Goal: Transaction & Acquisition: Purchase product/service

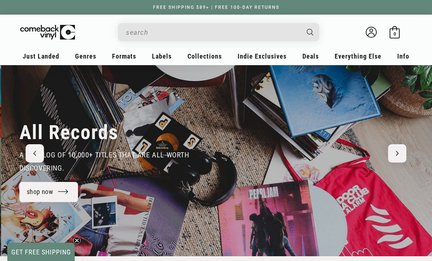
scroll to position [0, 864]
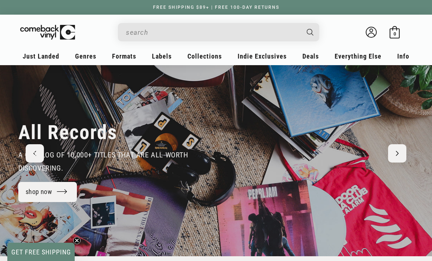
click at [65, 193] on link "shop now" at bounding box center [47, 192] width 59 height 20
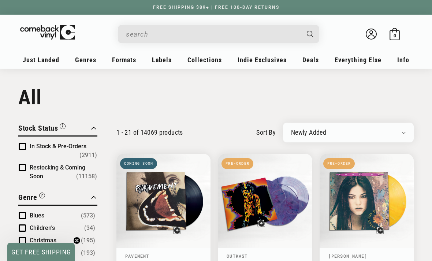
click at [323, 136] on select "Newly Added Popularity Artist (A-Z) Price (High To Low) Price (Low To High) Per…" at bounding box center [348, 132] width 115 height 7
select select "best-selling"
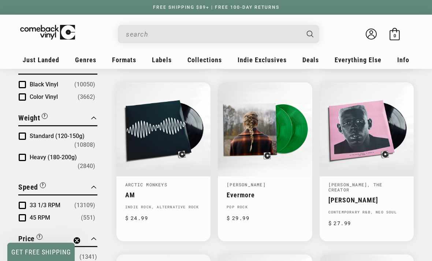
scroll to position [586, 0]
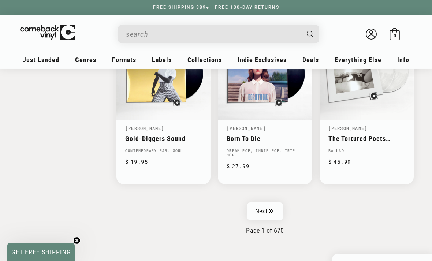
click at [254, 204] on link "Next" at bounding box center [265, 212] width 36 height 18
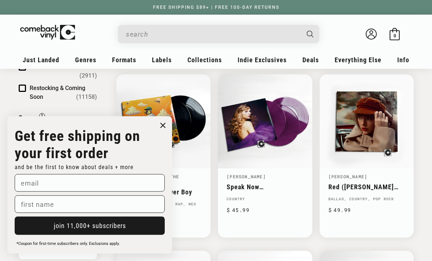
scroll to position [79, 0]
click at [166, 131] on circle "Close dialog" at bounding box center [163, 125] width 11 height 11
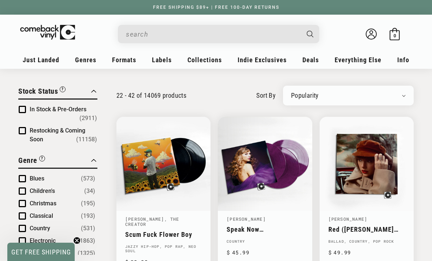
scroll to position [0, 0]
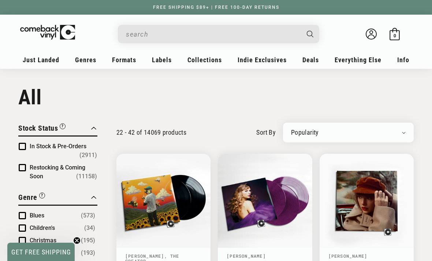
click at [67, 145] on span "In Stock & Pre-Orders" at bounding box center [58, 146] width 57 height 7
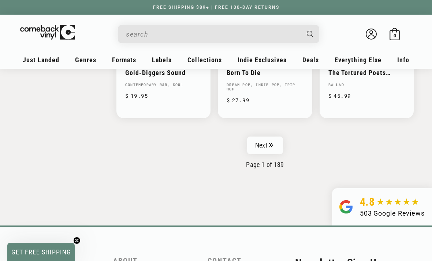
scroll to position [1230, 0]
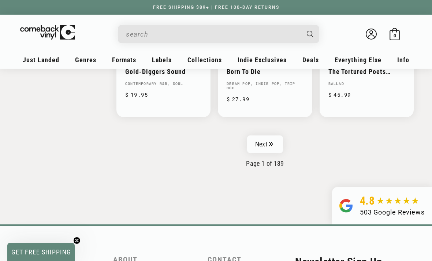
click at [270, 136] on link "Next" at bounding box center [265, 145] width 36 height 18
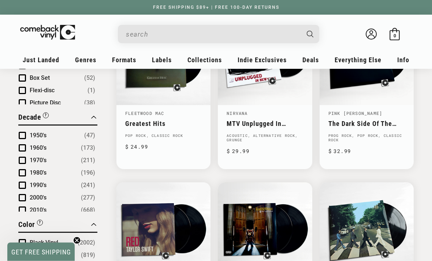
scroll to position [487, 0]
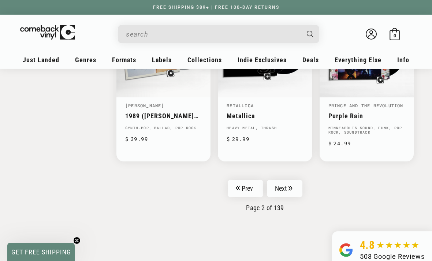
click at [294, 184] on link "Next" at bounding box center [285, 189] width 36 height 18
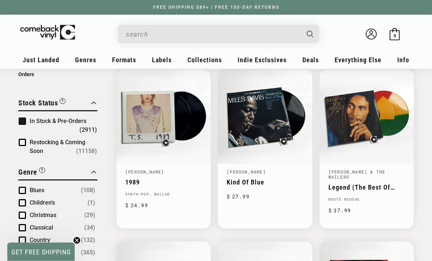
scroll to position [84, 0]
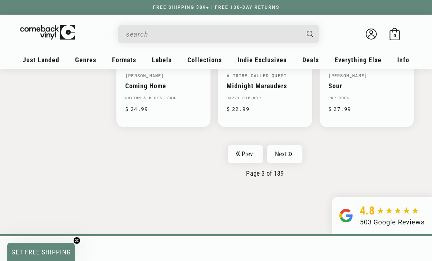
click at [290, 152] on icon "Pagination" at bounding box center [291, 154] width 4 height 5
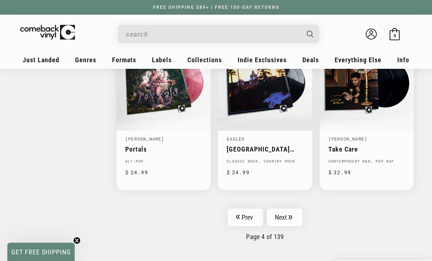
click at [292, 209] on link "Next" at bounding box center [285, 218] width 36 height 18
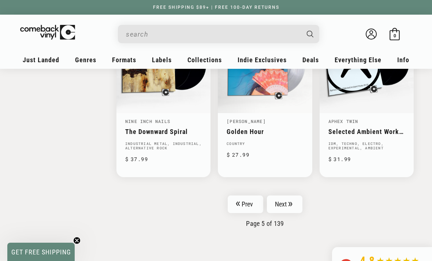
click at [291, 202] on icon "Pagination" at bounding box center [291, 204] width 4 height 5
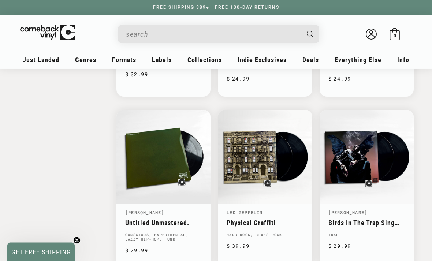
scroll to position [1161, 0]
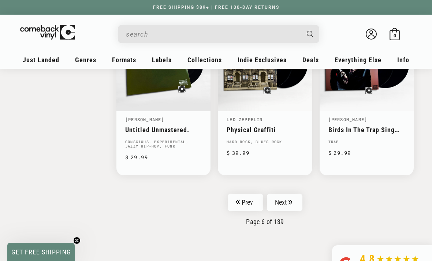
click at [297, 197] on link "Next" at bounding box center [285, 203] width 36 height 18
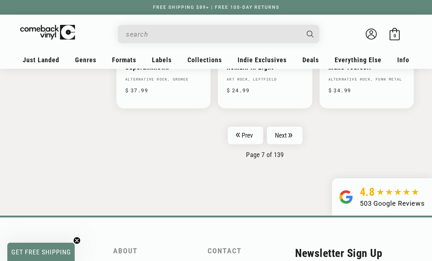
click at [300, 130] on link "Next" at bounding box center [285, 136] width 36 height 18
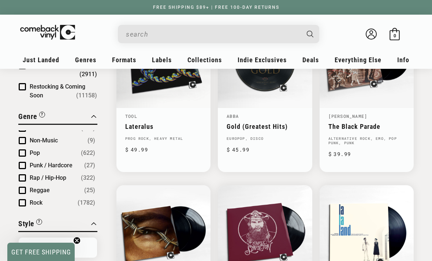
scroll to position [121, 0]
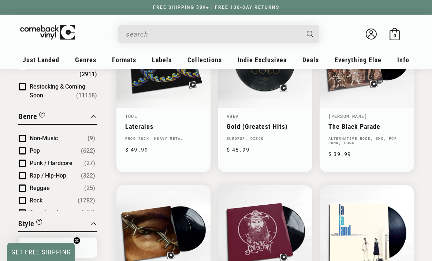
click at [83, 179] on span "(322)" at bounding box center [88, 175] width 14 height 9
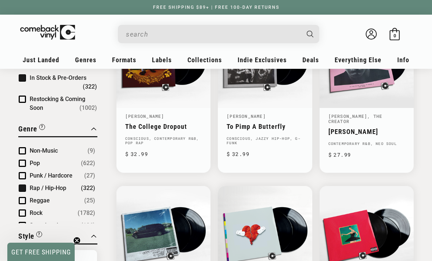
click at [90, 166] on span "(622)" at bounding box center [88, 163] width 14 height 9
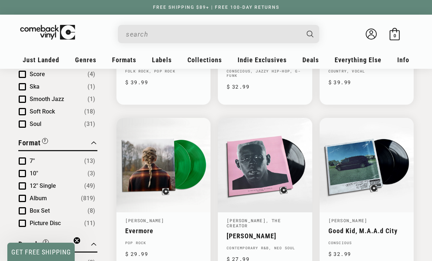
scroll to position [1866, 0]
click at [77, 196] on button "Album (819)" at bounding box center [63, 198] width 66 height 9
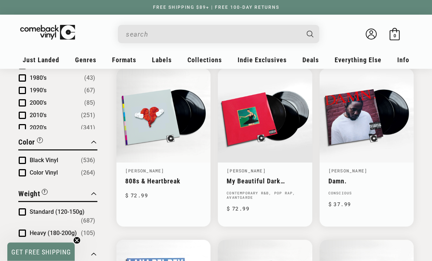
scroll to position [605, 0]
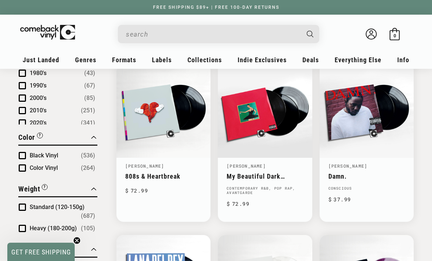
click at [94, 165] on span "(264)" at bounding box center [88, 168] width 14 height 9
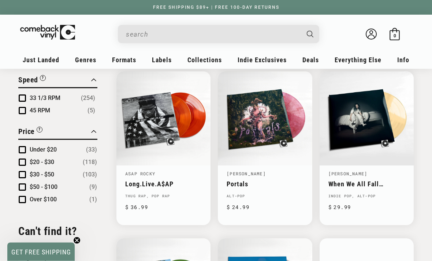
scroll to position [768, 0]
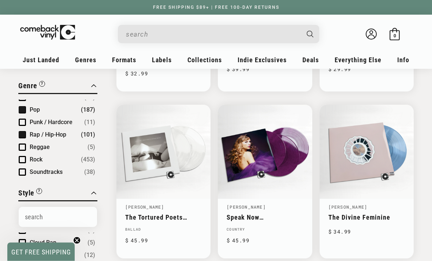
click at [83, 108] on span "(187)" at bounding box center [88, 110] width 14 height 9
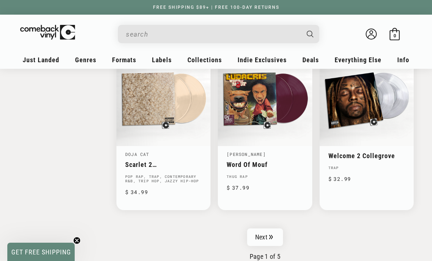
click at [262, 229] on link "Next" at bounding box center [265, 238] width 36 height 18
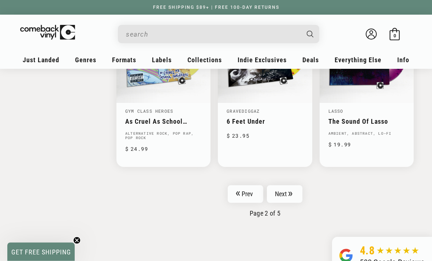
scroll to position [1274, 0]
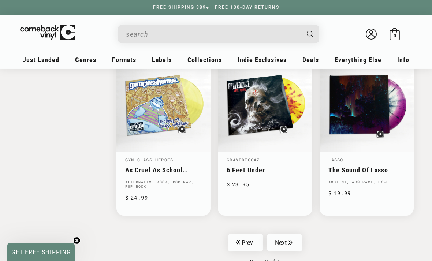
click at [252, 234] on link "Prev" at bounding box center [246, 243] width 36 height 18
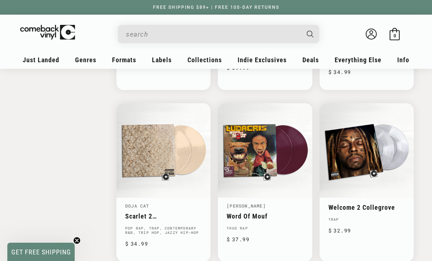
scroll to position [1085, 0]
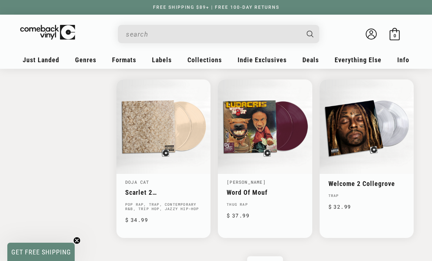
click at [266, 258] on link "Next" at bounding box center [265, 265] width 36 height 18
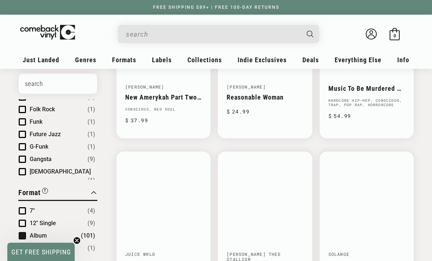
scroll to position [322, 0]
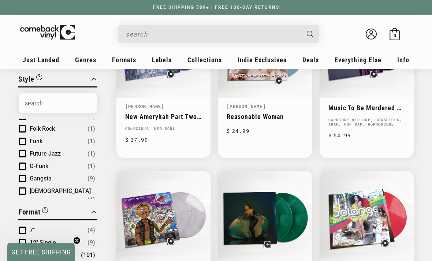
click at [405, 112] on link "Music To Be Murdered By (Side B)" at bounding box center [366, 108] width 77 height 8
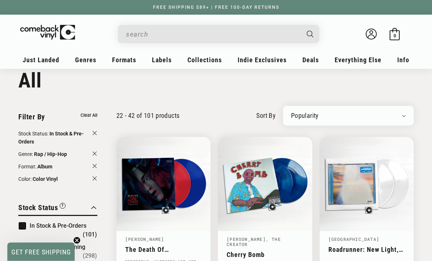
scroll to position [69, 0]
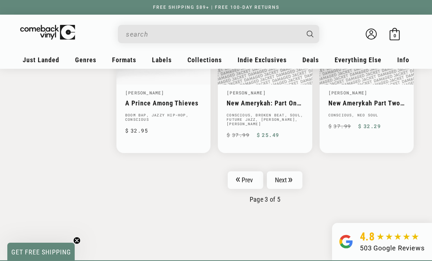
click at [299, 171] on link "Next" at bounding box center [285, 180] width 36 height 18
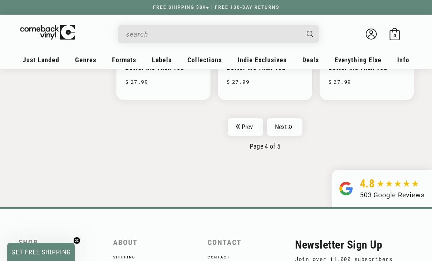
click at [295, 120] on link "Next" at bounding box center [285, 127] width 36 height 18
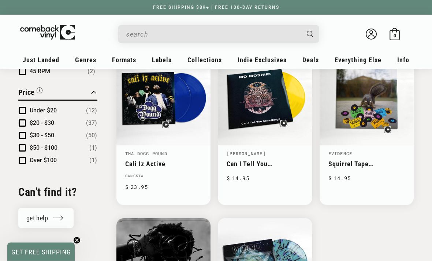
scroll to position [771, 0]
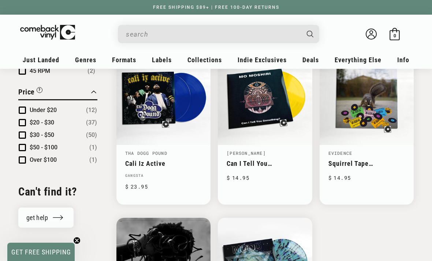
click at [301, 197] on link "Rap / Hip-Hop" at bounding box center [281, 194] width 70 height 12
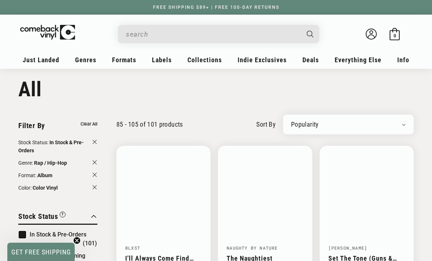
scroll to position [9, 0]
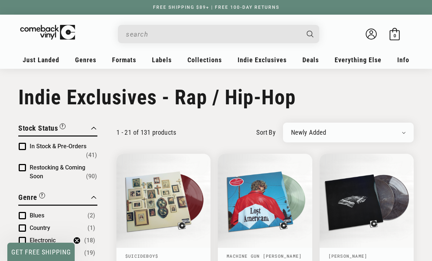
click at [290, 32] on input "When autocomplete results are available use up and down arrows to review and en…" at bounding box center [213, 34] width 174 height 15
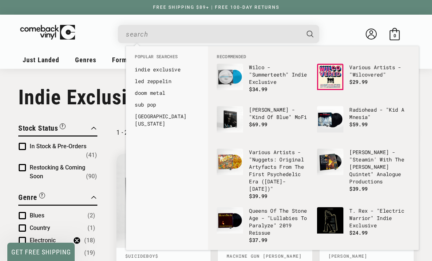
click at [420, 40] on header "My account Just Landed Just Landed New Releases Genres" at bounding box center [216, 42] width 432 height 54
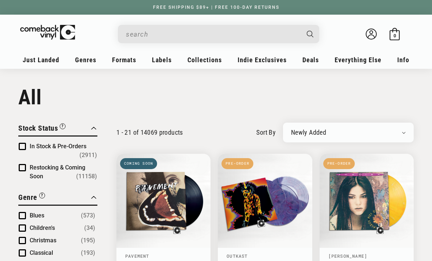
click at [232, 33] on input "Search" at bounding box center [213, 34] width 174 height 15
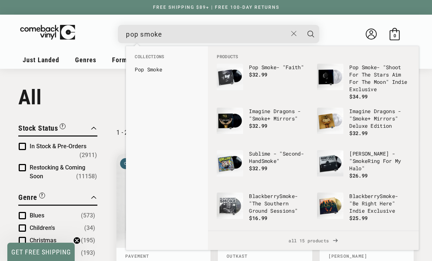
type input "pop smoke"
click at [311, 34] on button "Search" at bounding box center [311, 34] width 18 height 18
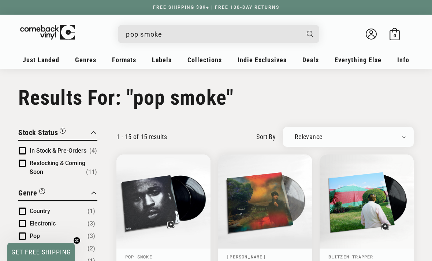
click at [260, 30] on input "pop smoke" at bounding box center [213, 34] width 174 height 15
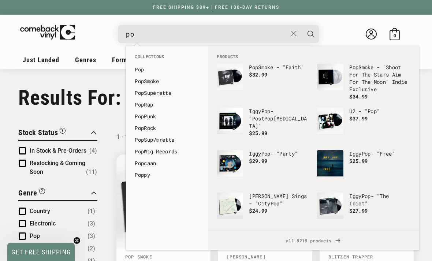
type input "p"
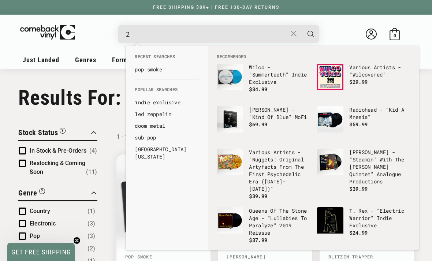
type input "21"
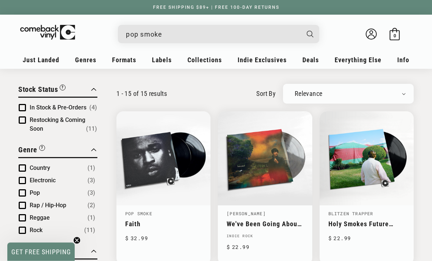
scroll to position [51, 0]
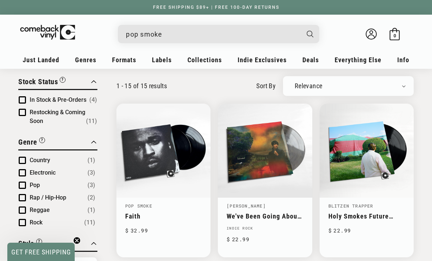
click at [20, 101] on span "Product filter" at bounding box center [22, 99] width 7 height 7
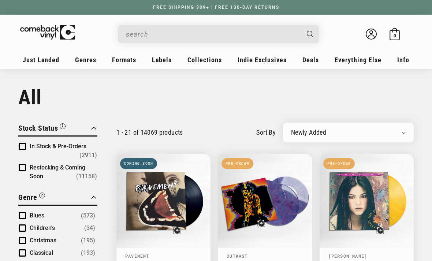
scroll to position [39, 0]
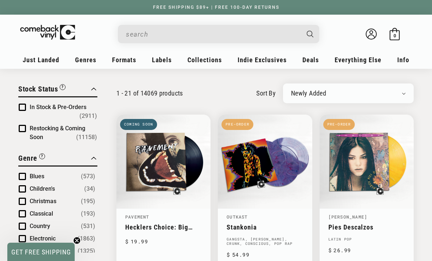
click at [19, 107] on span "Product filter" at bounding box center [22, 107] width 7 height 7
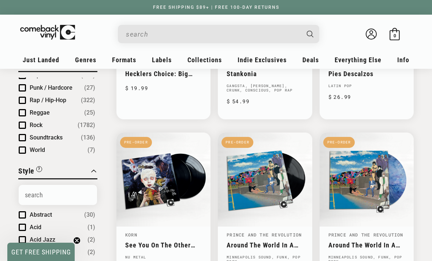
scroll to position [144, 0]
click at [23, 99] on span "Product filter" at bounding box center [22, 100] width 7 height 7
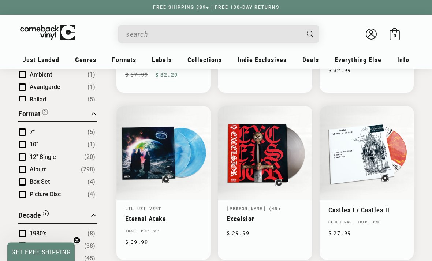
scroll to position [403, 0]
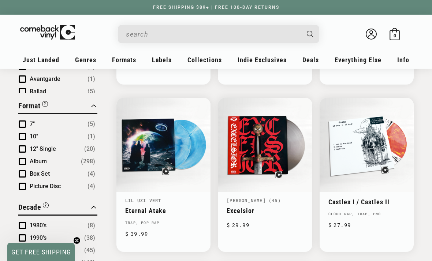
click at [25, 146] on span "Product filter" at bounding box center [22, 148] width 7 height 7
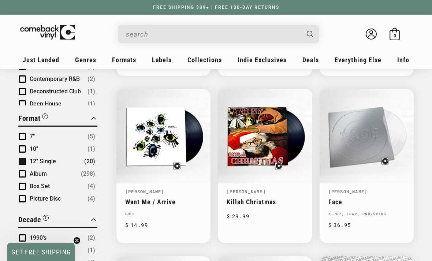
scroll to position [119, 0]
click at [22, 183] on span "Product filter" at bounding box center [22, 186] width 7 height 7
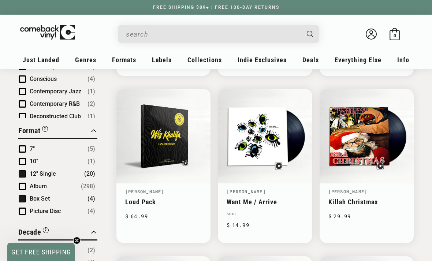
scroll to position [119, 0]
click at [19, 175] on span "Product filter" at bounding box center [22, 173] width 7 height 7
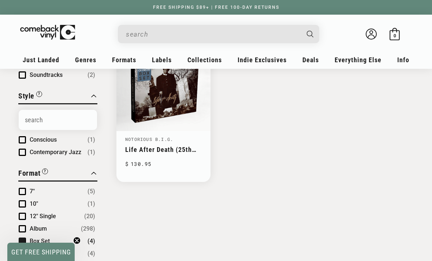
scroll to position [283, 0]
click at [19, 242] on span "Product filter" at bounding box center [22, 241] width 7 height 7
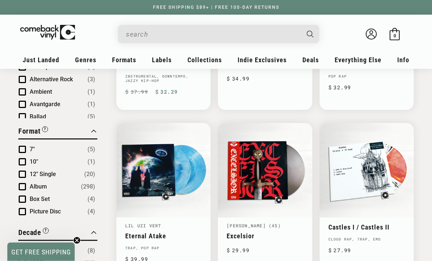
scroll to position [378, 0]
click at [19, 153] on li "7" (5)" at bounding box center [57, 149] width 77 height 9
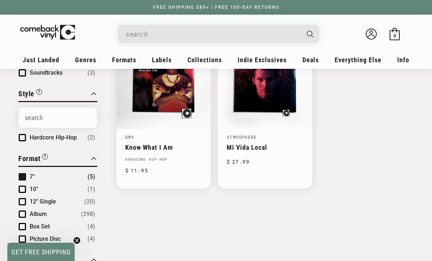
scroll to position [288, 0]
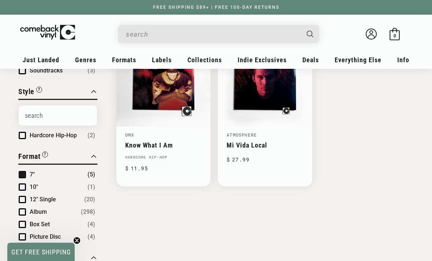
click at [16, 183] on div "Close Filter By Clear All Filter By Clear All Stock Status: In Stock & Pre-Orde…" at bounding box center [216, 217] width 432 height 766
click at [22, 189] on span "Product filter" at bounding box center [22, 186] width 7 height 7
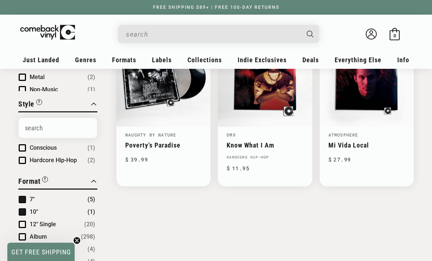
scroll to position [44, 0]
click at [19, 197] on span "Product filter" at bounding box center [22, 199] width 7 height 7
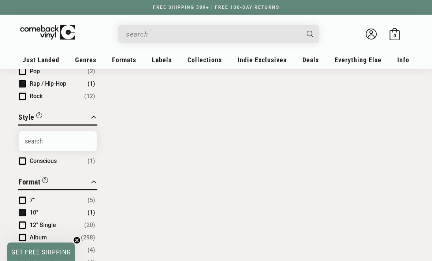
scroll to position [282, 0]
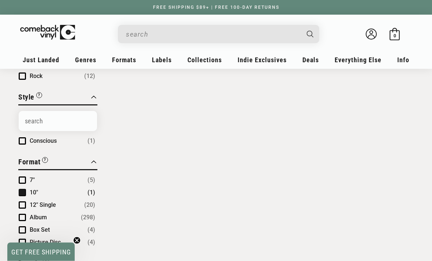
click at [16, 190] on div "Close Filter By Clear All Filter By Clear All Stock Status: In Stock & Pre-Orde…" at bounding box center [216, 173] width 432 height 667
click at [18, 196] on div "Close Filter By Clear All Filter By Clear All Stock Status: In Stock & Pre-Orde…" at bounding box center [216, 173] width 432 height 667
click at [23, 193] on span "Product filter" at bounding box center [22, 192] width 7 height 7
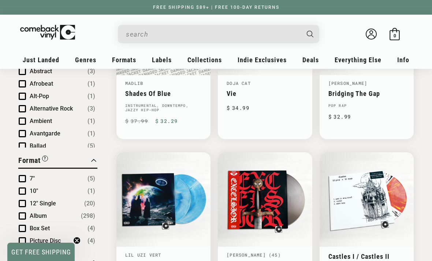
scroll to position [349, 0]
click at [19, 204] on span "Product filter" at bounding box center [22, 203] width 7 height 7
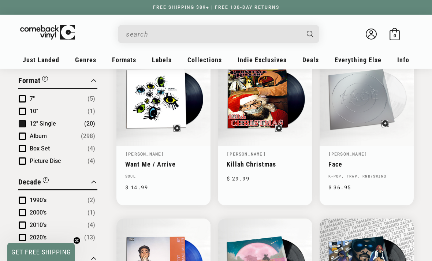
scroll to position [441, 0]
click at [19, 138] on span "Product filter" at bounding box center [22, 136] width 7 height 7
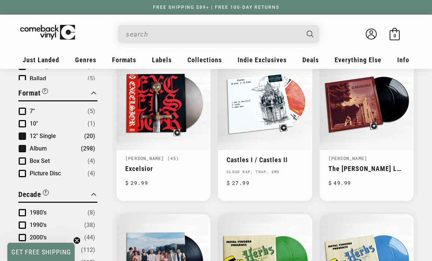
scroll to position [7, 0]
click at [20, 134] on span "Product filter" at bounding box center [22, 136] width 7 height 7
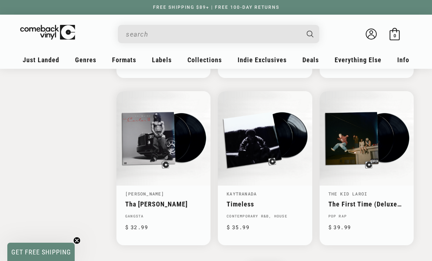
scroll to position [1077, 0]
